Goal: Information Seeking & Learning: Learn about a topic

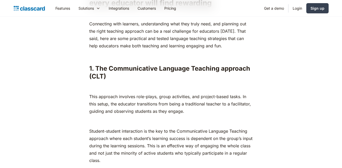
scroll to position [421, 0]
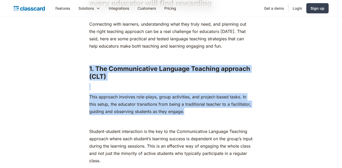
drag, startPoint x: 90, startPoint y: 65, endPoint x: 188, endPoint y: 111, distance: 109.1
copy div "1. The Communicative Language Teaching approach (CLT) ‍ This approach involves …"
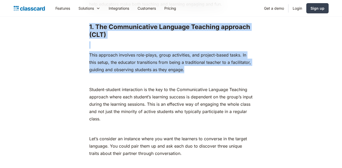
scroll to position [463, 0]
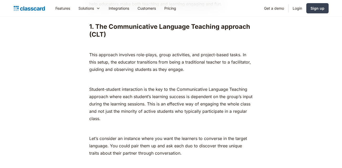
click at [171, 109] on p "Student-student interaction is the key to the Communicative Language Teaching a…" at bounding box center [170, 104] width 163 height 37
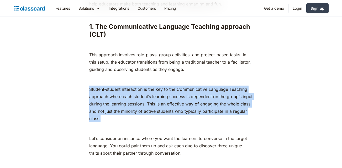
drag, startPoint x: 89, startPoint y: 91, endPoint x: 124, endPoint y: 122, distance: 47.4
copy p "Student-student interaction is the key to the Communicative Language Teaching a…"
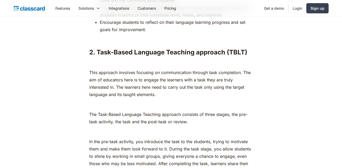
scroll to position [816, 0]
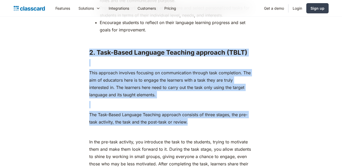
drag, startPoint x: 89, startPoint y: 48, endPoint x: 190, endPoint y: 121, distance: 124.7
copy div "2. Task-Based Language Teaching approach (TBLT) ‍ This approach involves focusi…"
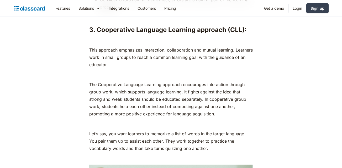
scroll to position [1261, 0]
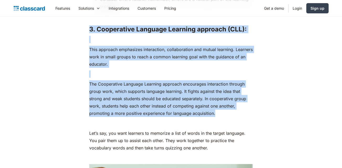
drag, startPoint x: 87, startPoint y: 29, endPoint x: 224, endPoint y: 115, distance: 161.3
copy div "3. Cooperative Language Learning approach (CLL) : ‍ This approach emphasizes in…"
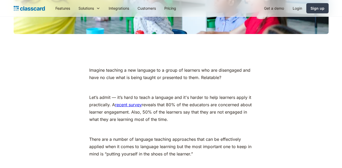
scroll to position [215, 0]
